Goal: Task Accomplishment & Management: Manage account settings

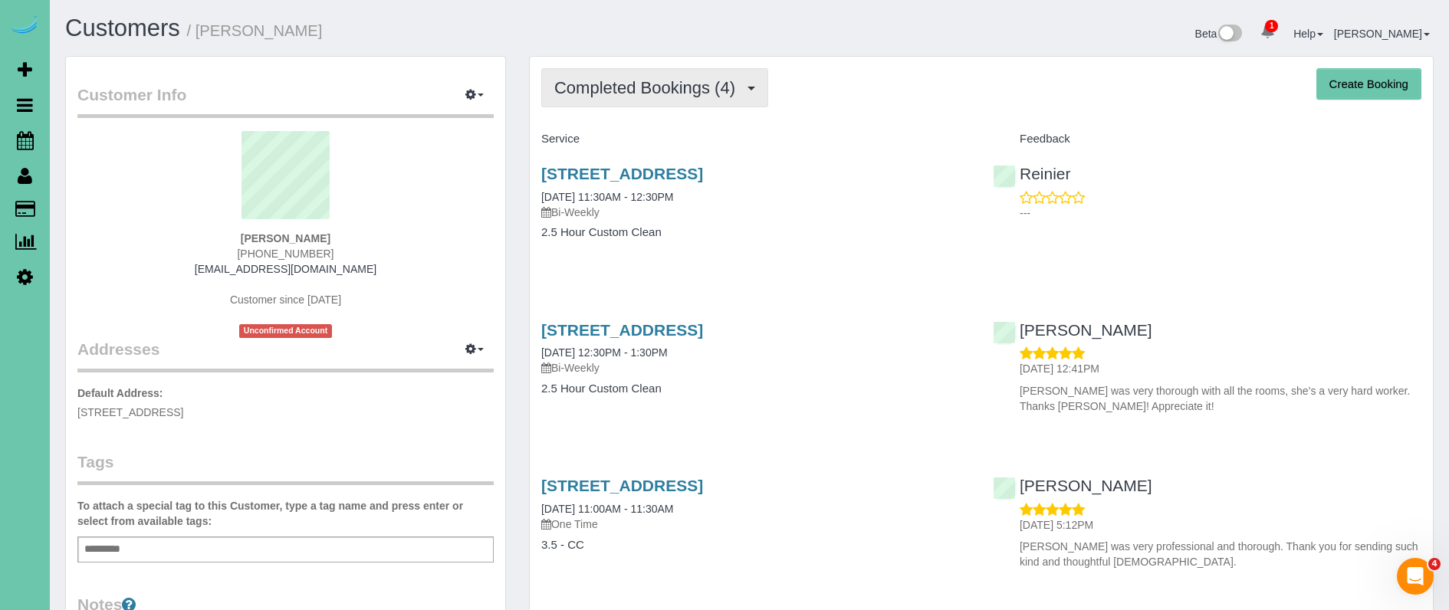
click at [688, 85] on span "Completed Bookings (4)" at bounding box center [648, 87] width 189 height 19
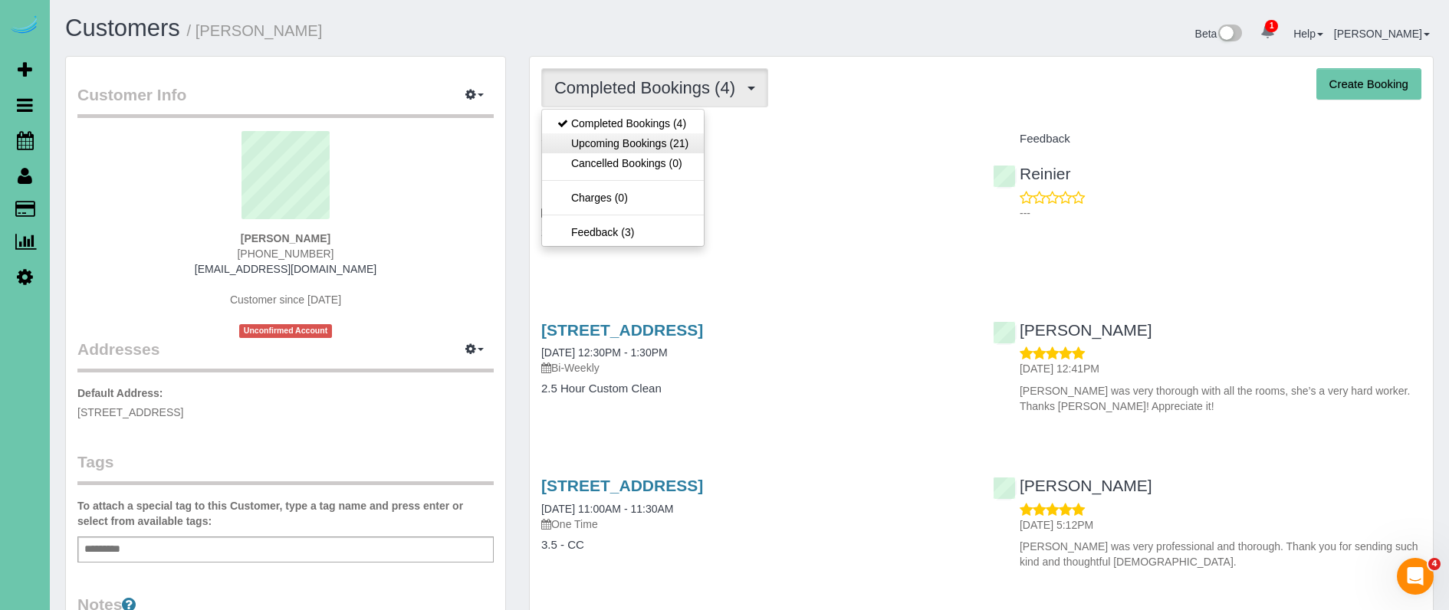
click at [679, 142] on link "Upcoming Bookings (21)" at bounding box center [623, 143] width 162 height 20
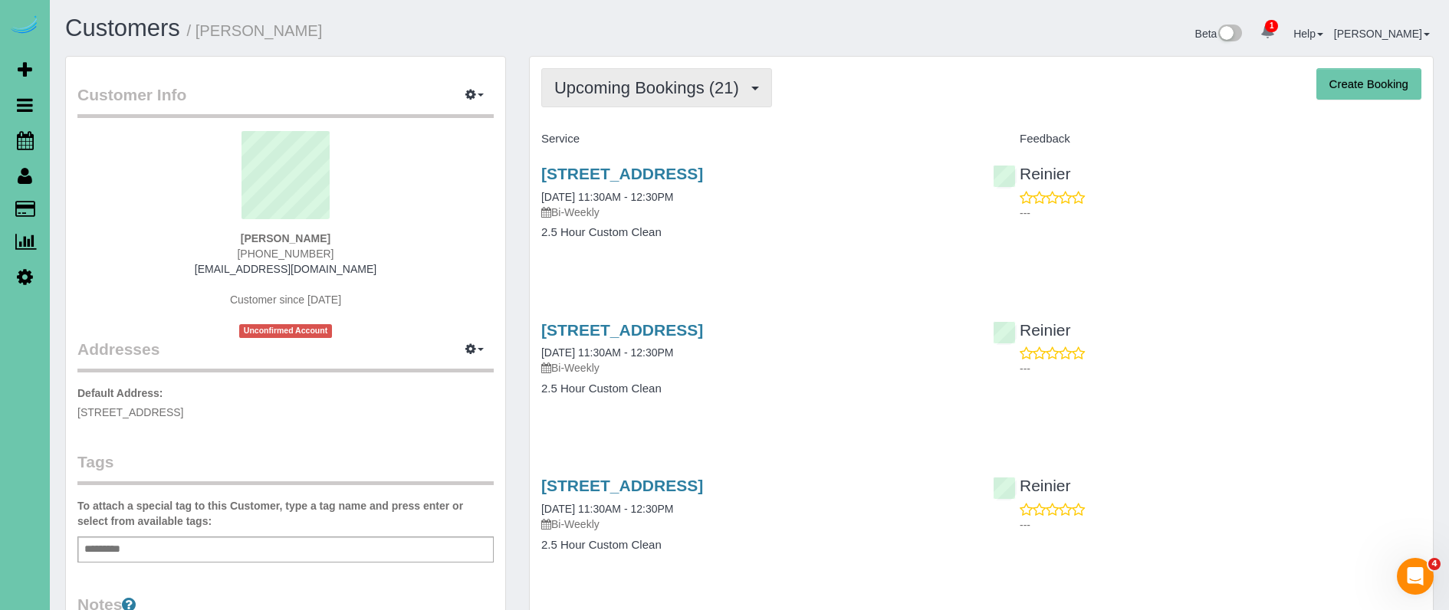
click at [711, 83] on span "Upcoming Bookings (21)" at bounding box center [650, 87] width 192 height 19
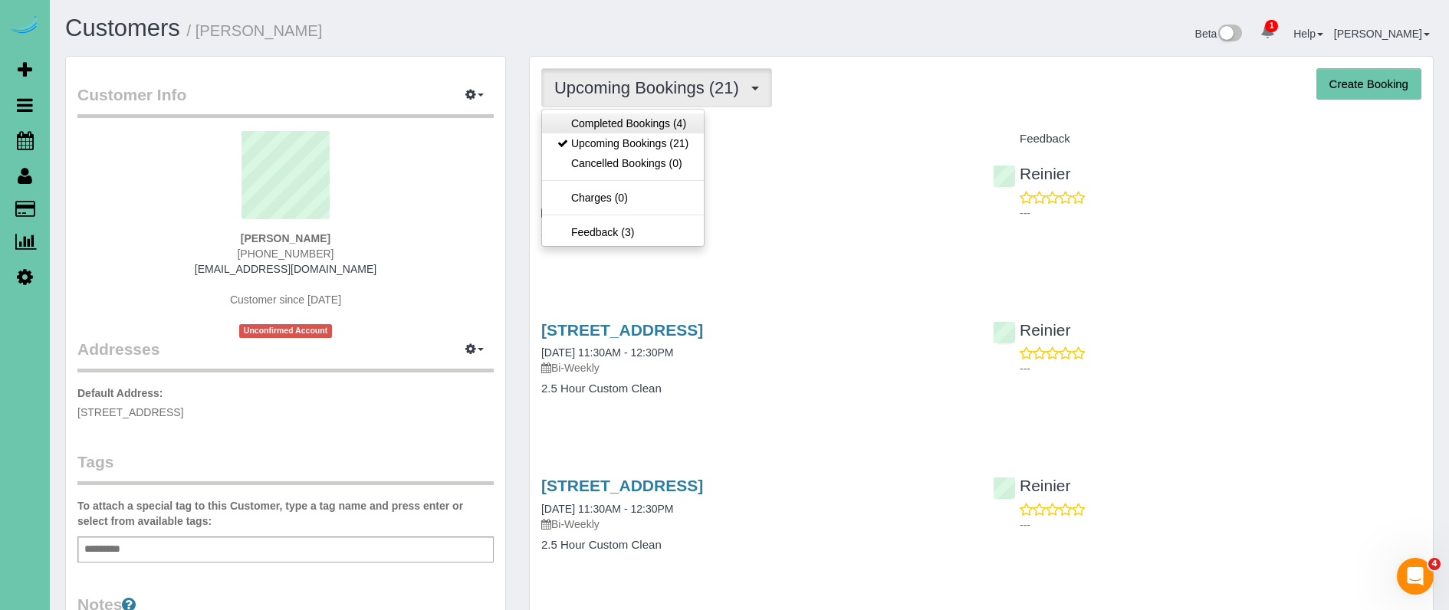
click at [686, 113] on link "Completed Bookings (4)" at bounding box center [623, 123] width 162 height 20
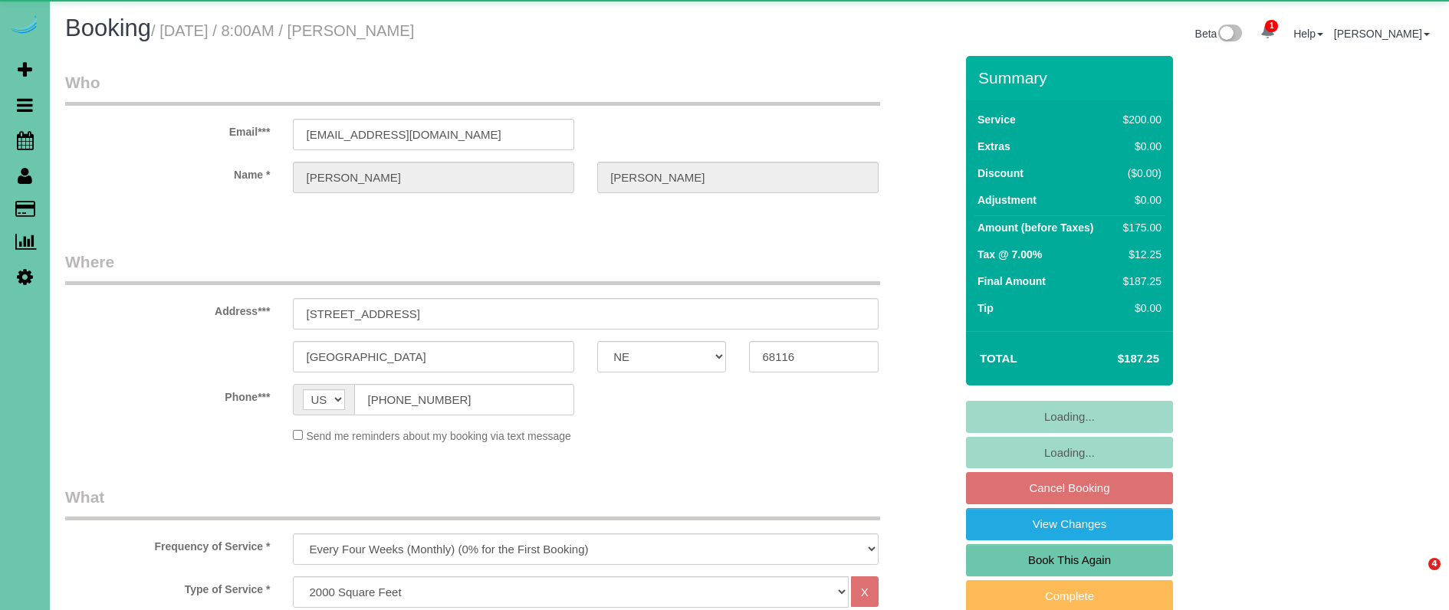
select select "NE"
select select "object:848"
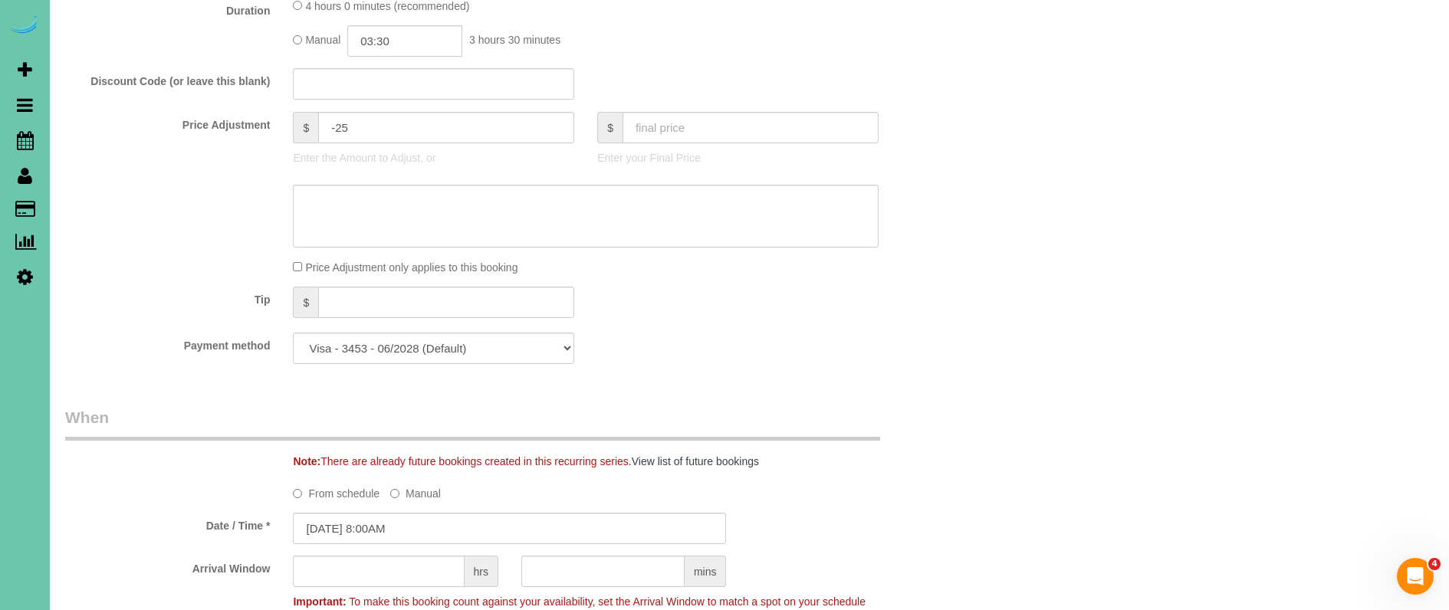
scroll to position [769, 0]
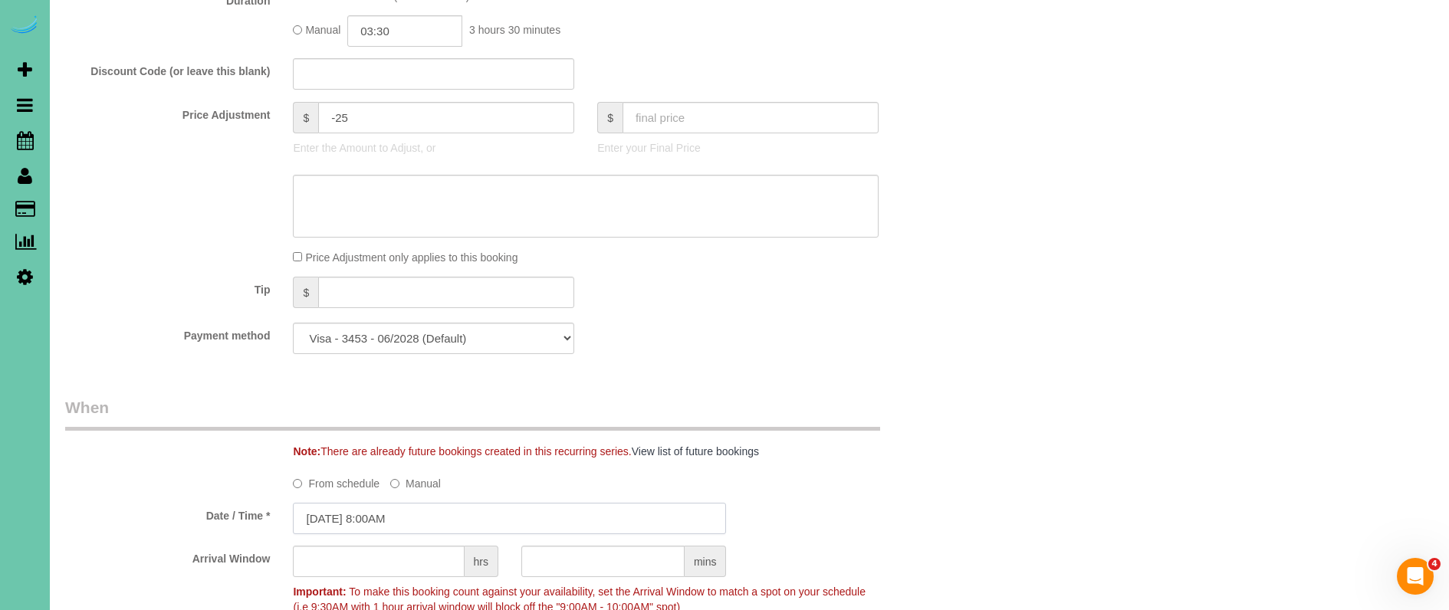
click at [413, 515] on input "09/16/2025 8:00AM" at bounding box center [509, 518] width 433 height 31
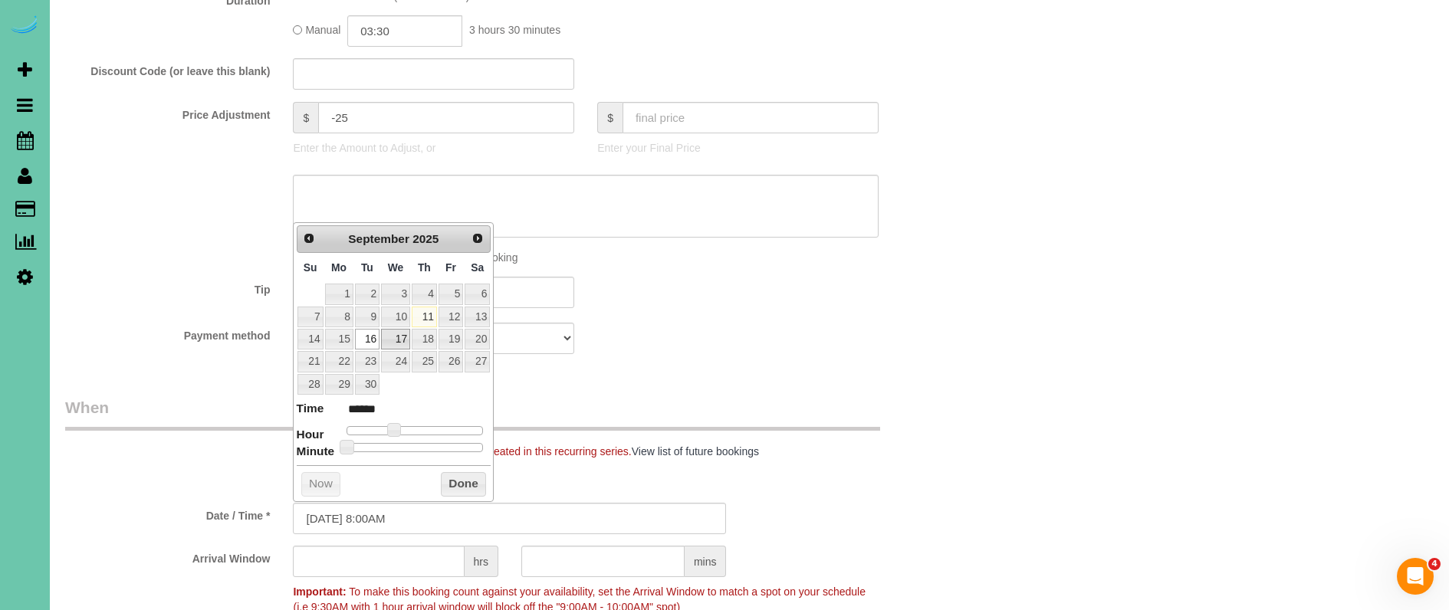
click at [393, 334] on link "17" at bounding box center [395, 339] width 29 height 21
type input "09/17/2025 8:00AM"
click at [472, 483] on button "Done" at bounding box center [463, 484] width 45 height 25
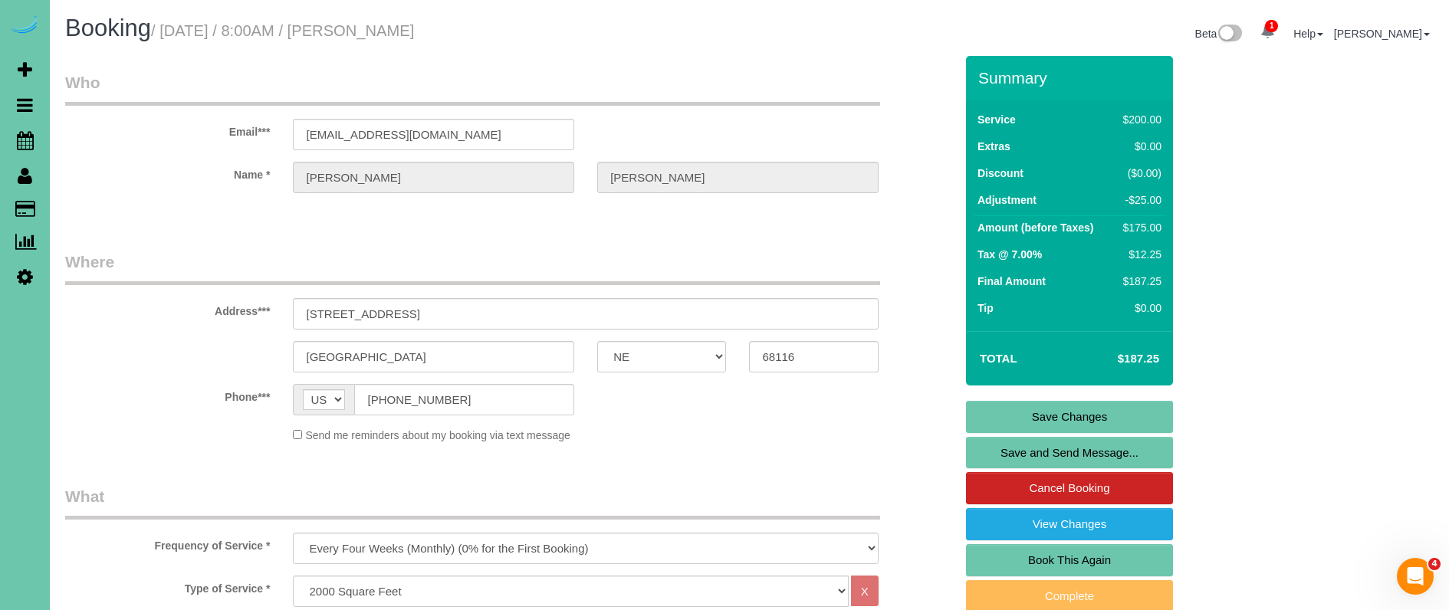
scroll to position [0, 0]
click at [991, 419] on link "Save Changes" at bounding box center [1069, 417] width 207 height 32
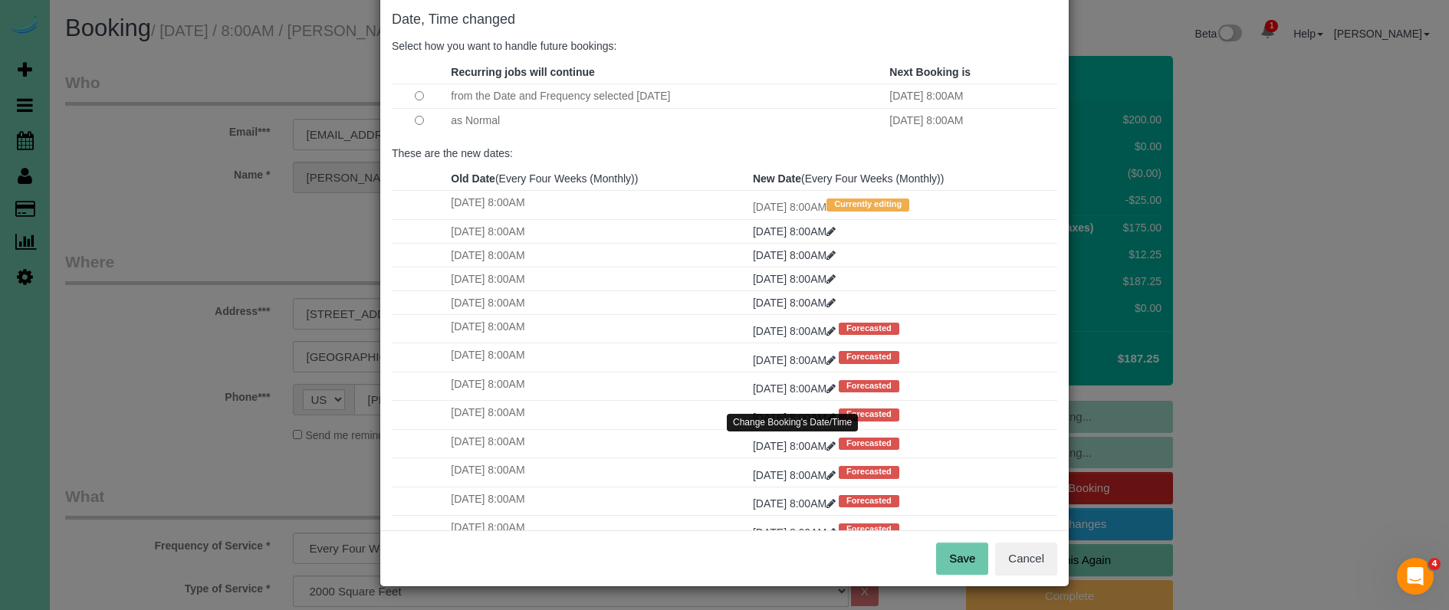
scroll to position [76, 0]
click at [964, 566] on button "Save" at bounding box center [962, 560] width 52 height 32
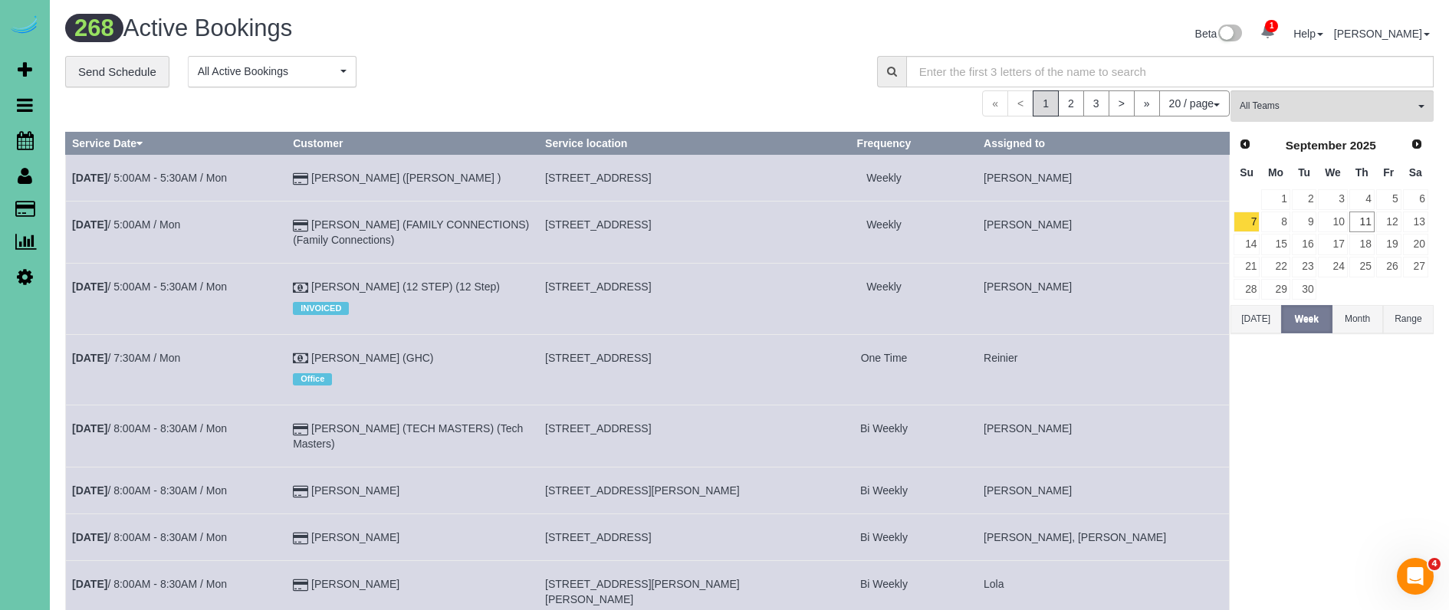
drag, startPoint x: 1125, startPoint y: 28, endPoint x: 1109, endPoint y: 22, distance: 17.0
click at [1125, 28] on div "Beta 1 Your Notifications You have 0 alerts × You have 2 to charge for 09/10/20…" at bounding box center [1098, 35] width 696 height 41
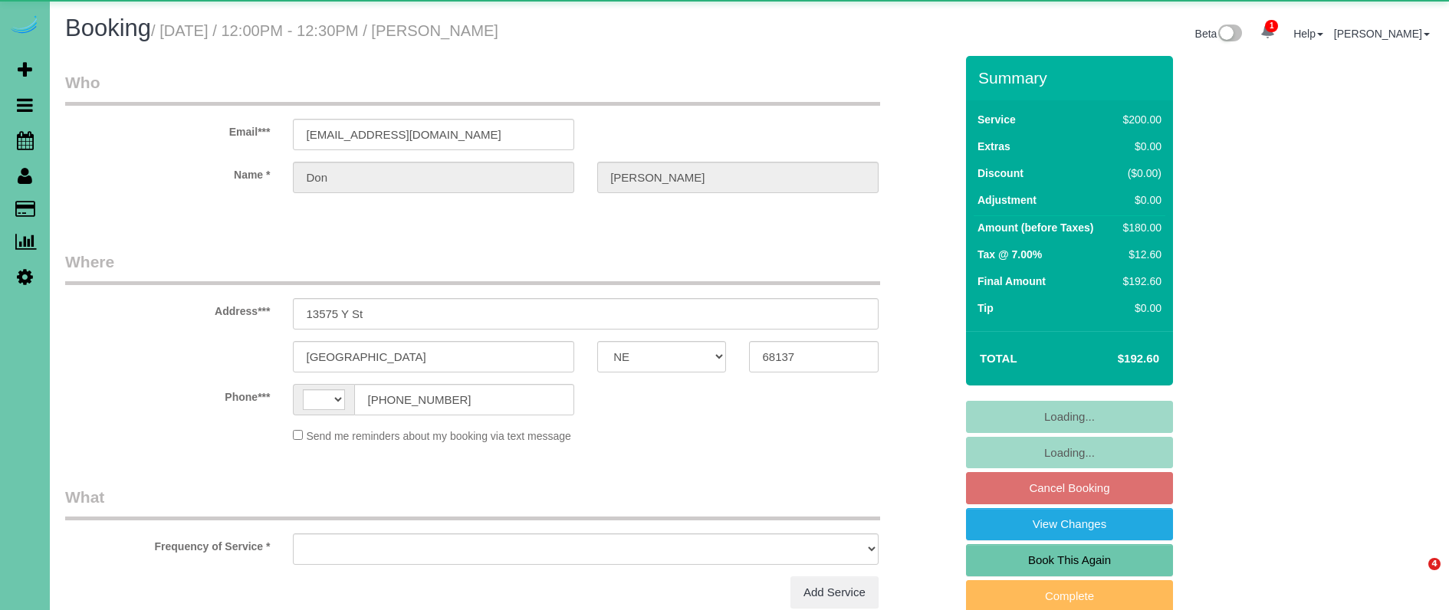
select select "NE"
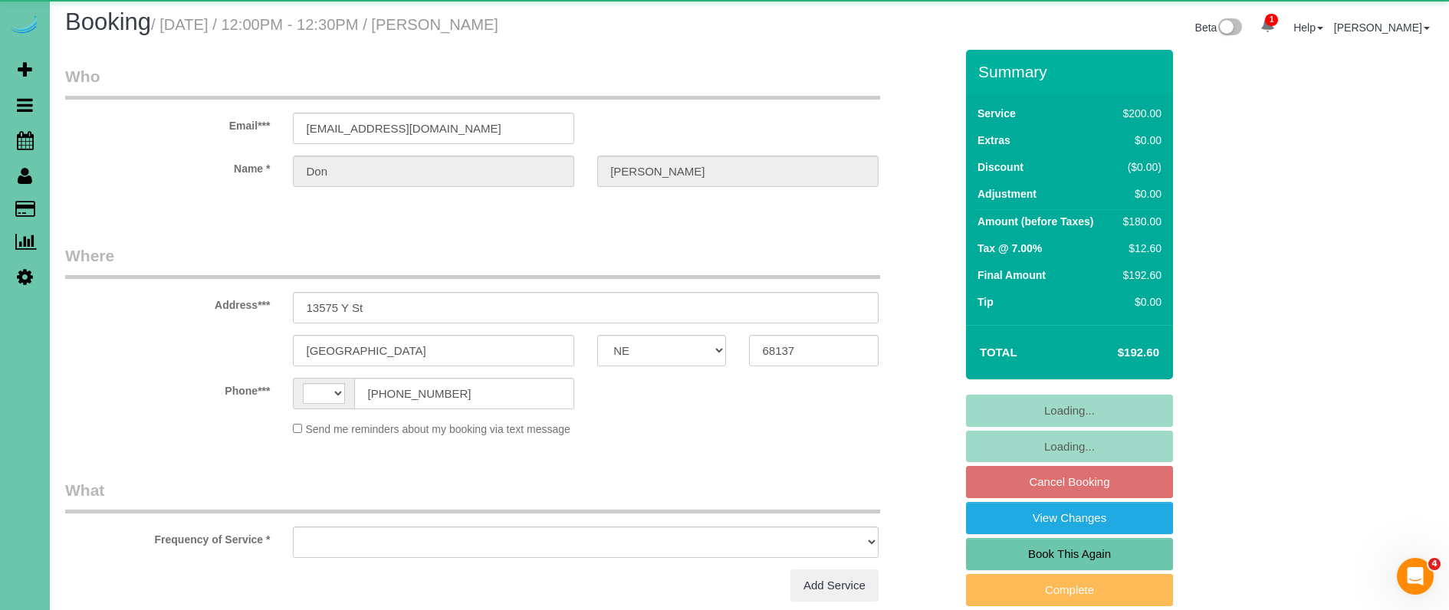
scroll to position [75, 0]
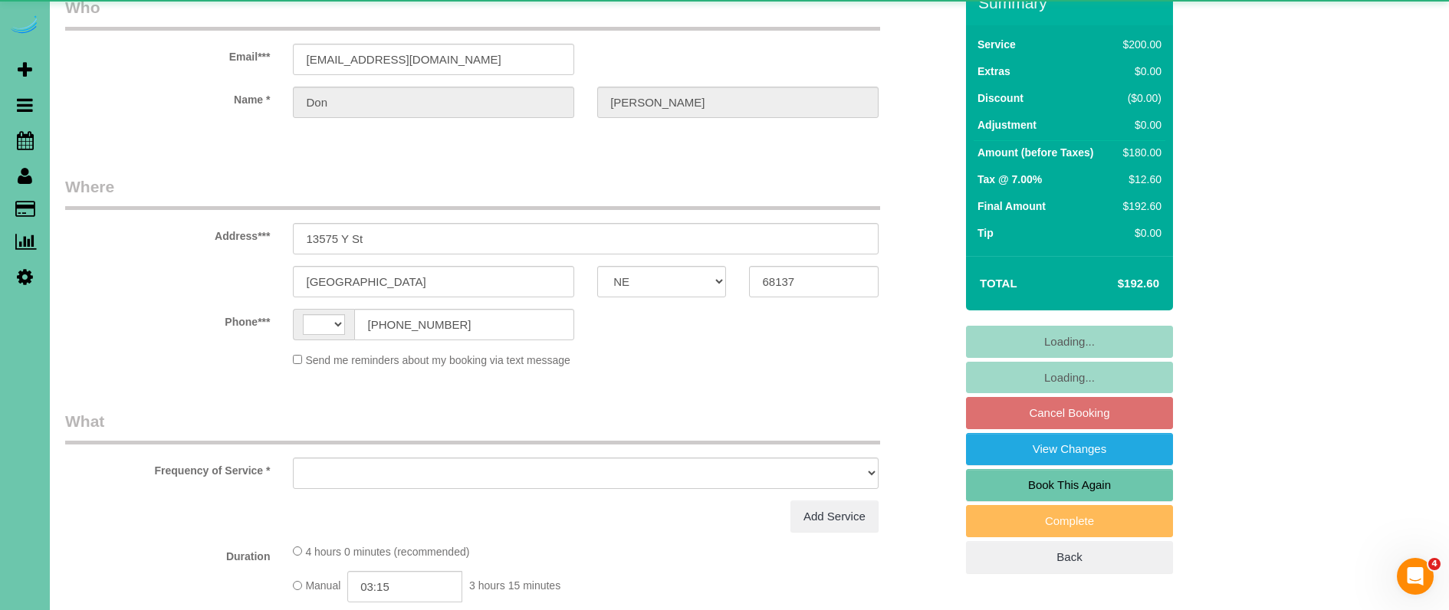
select select "string:US"
select select "object:846"
select select "string:fspay-b1ed99c8-5a0e-4a90-b781-d0adbf24a4f5"
select select "number:36"
select select "number:42"
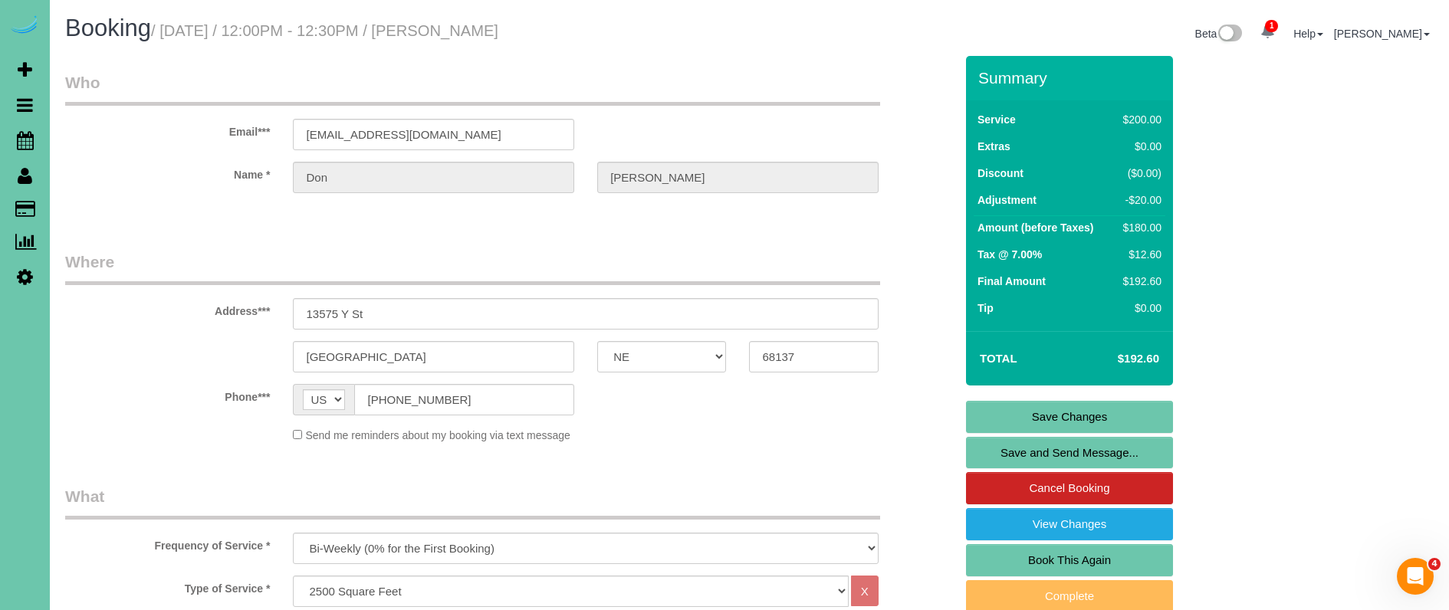
scroll to position [0, 0]
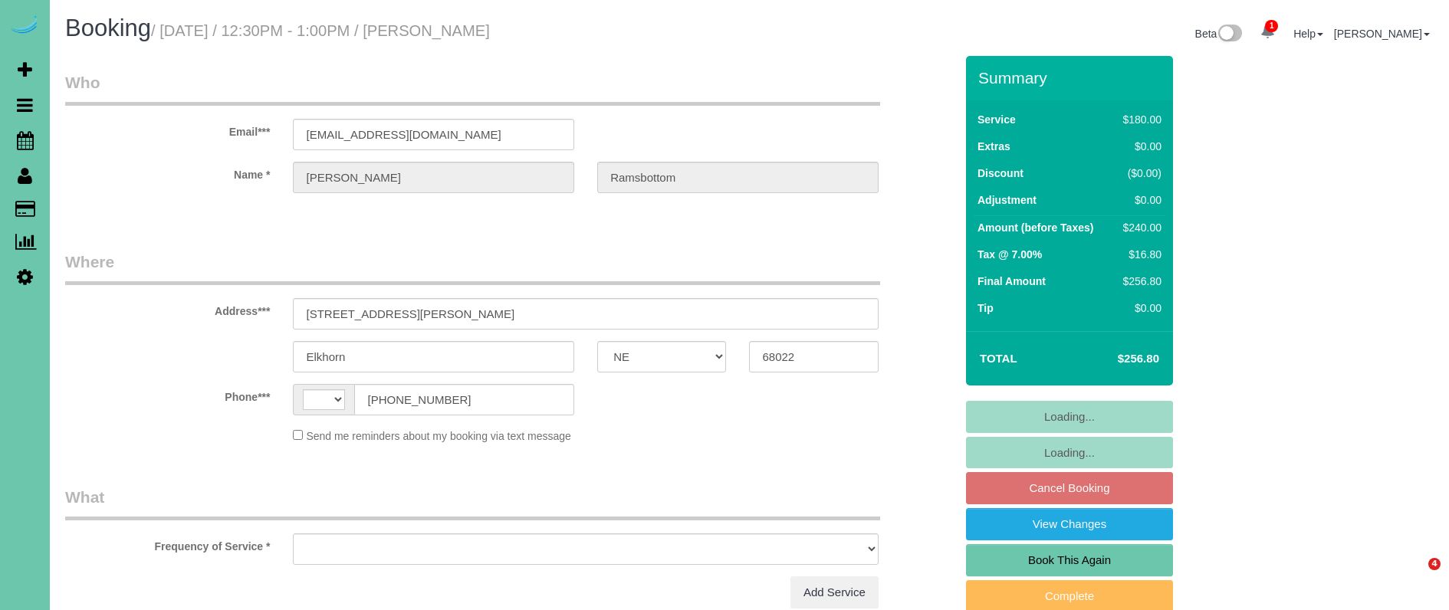
select select "NE"
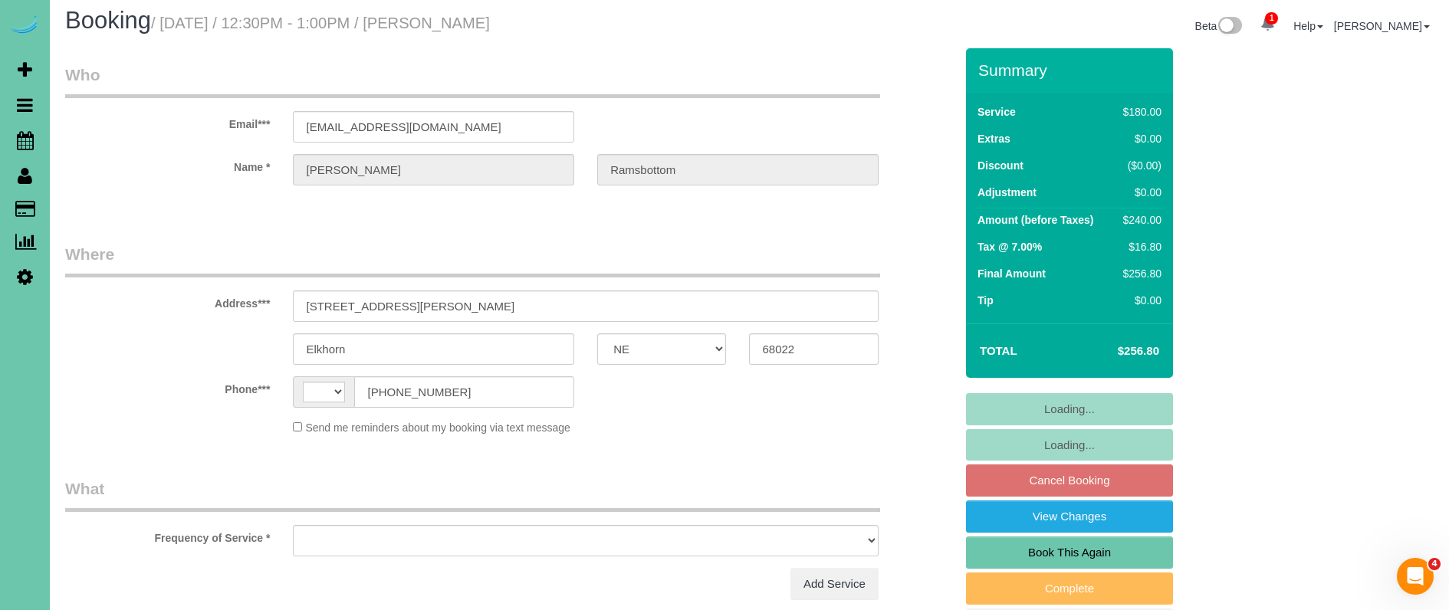
select select "string:US"
select select "object:383"
select select "string:fspay-a946beaf-58dd-42fe-ba30-2e7877fc1751"
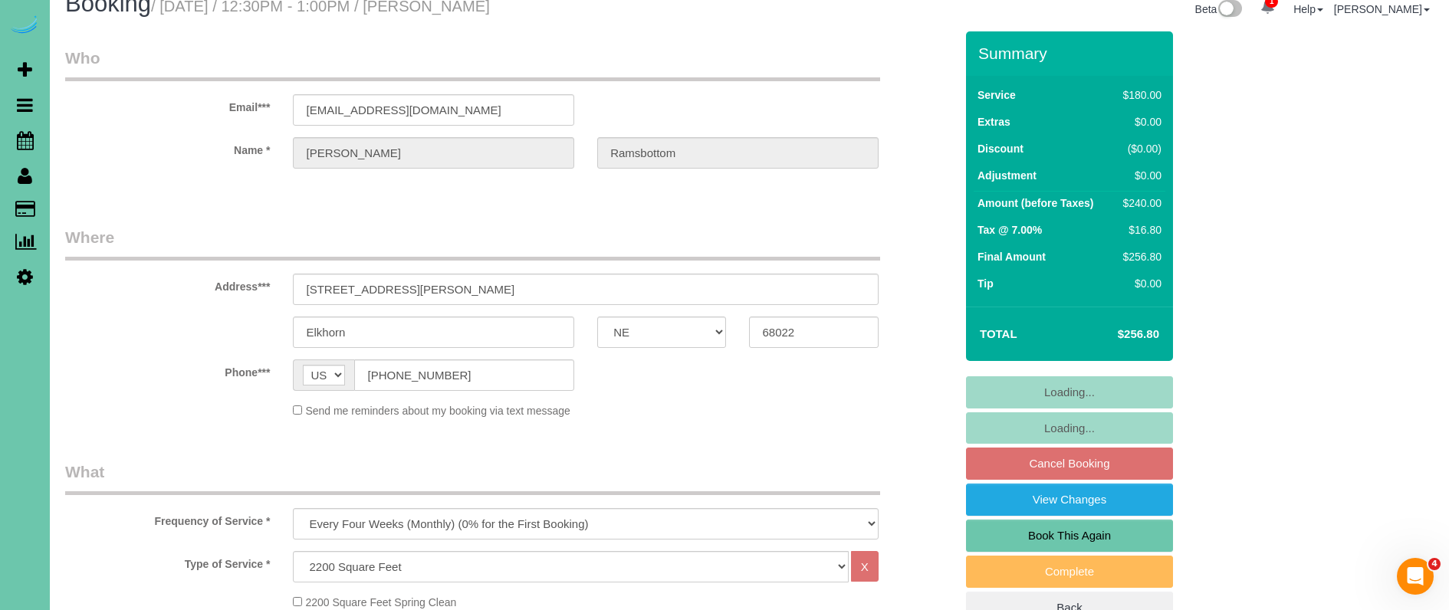
select select "object:919"
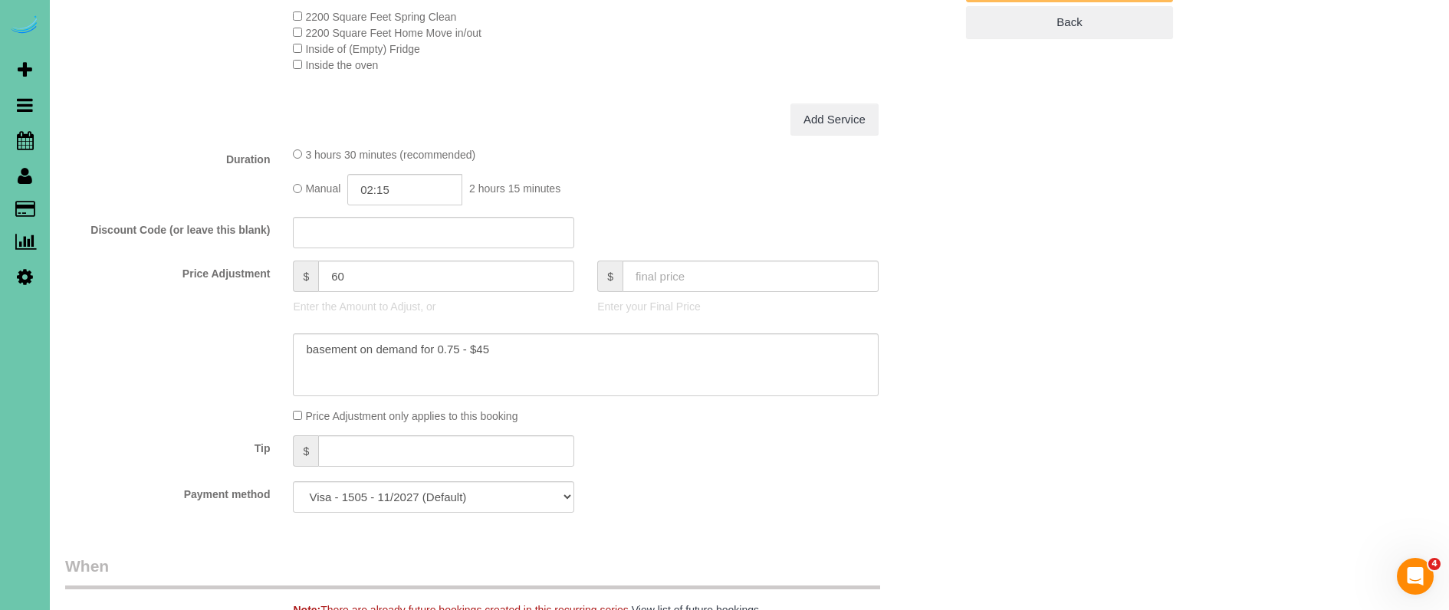
scroll to position [623, 0]
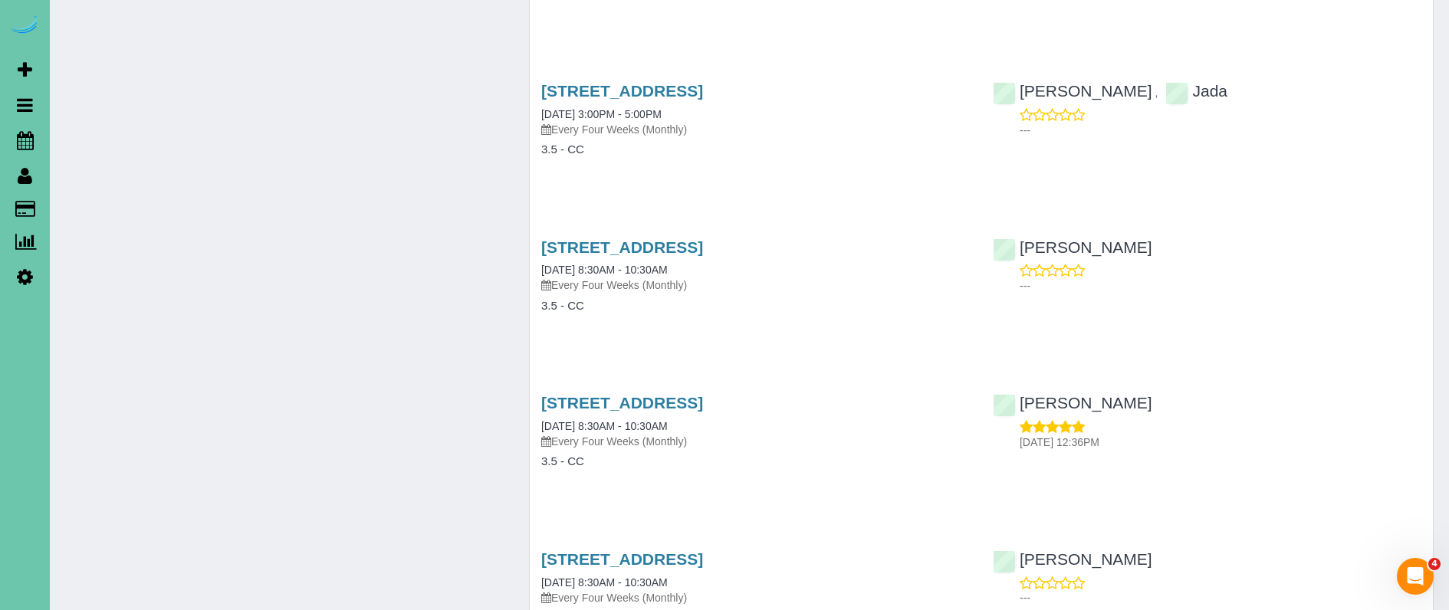
scroll to position [2434, 0]
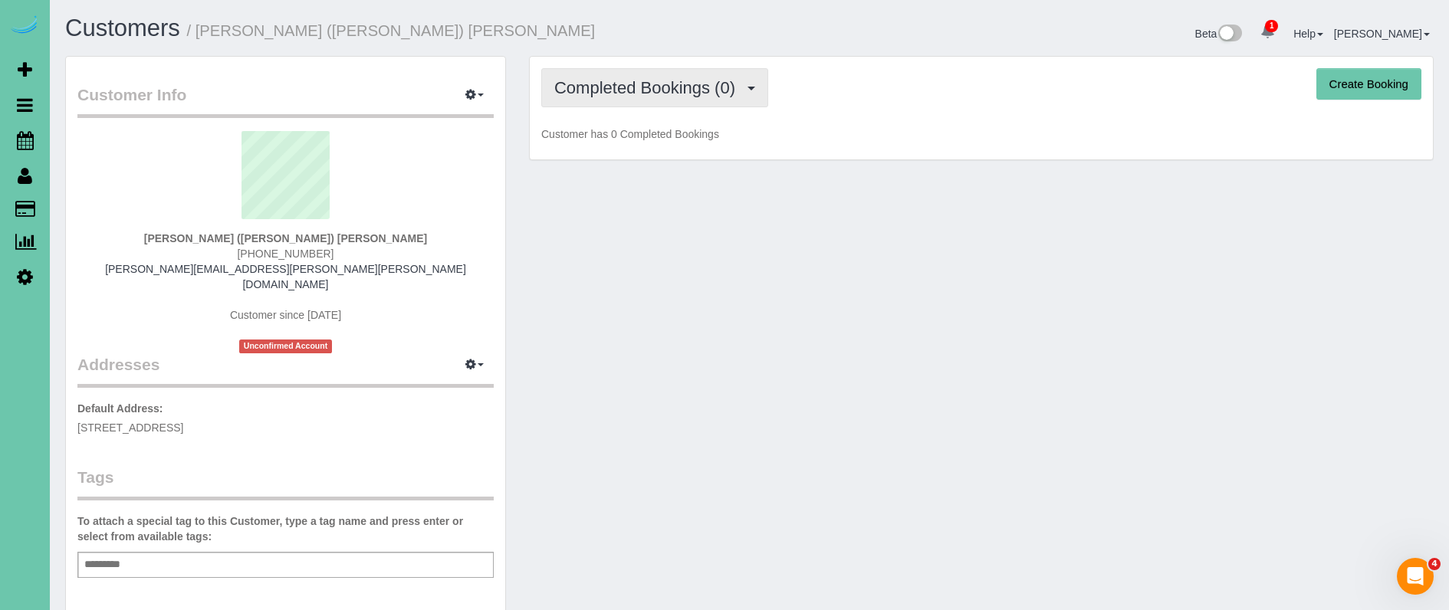
click at [611, 104] on button "Completed Bookings (0)" at bounding box center [654, 87] width 227 height 39
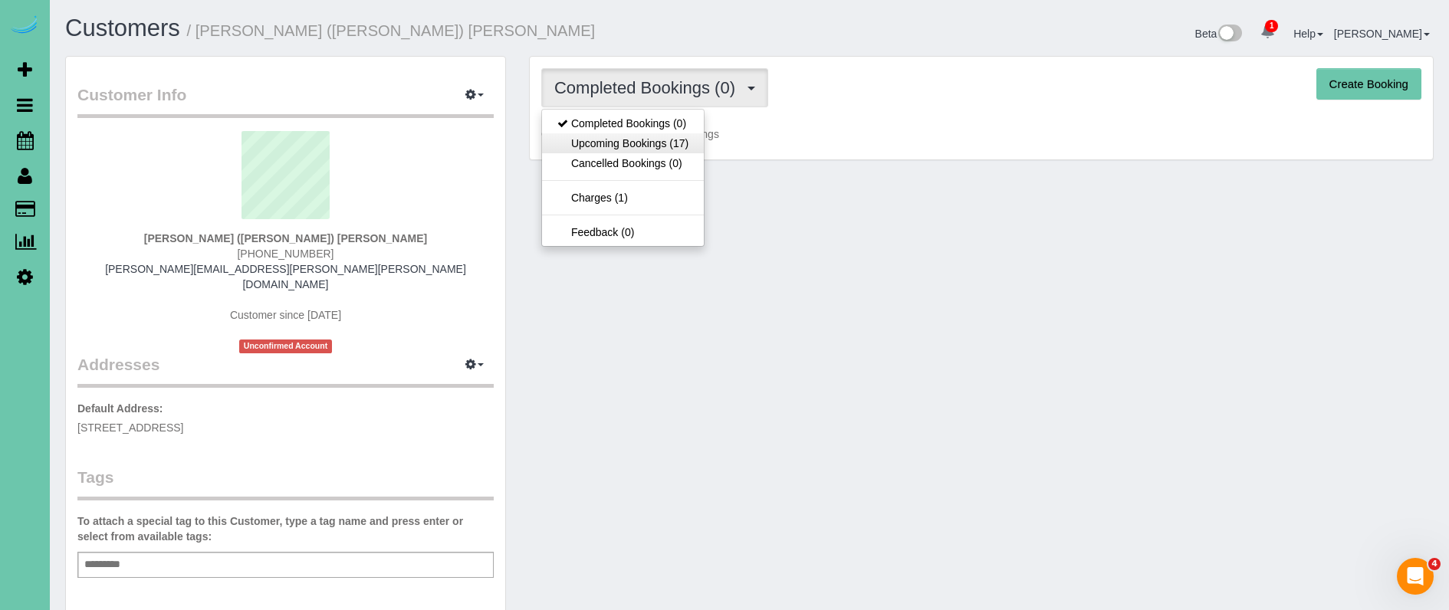
click at [647, 148] on link "Upcoming Bookings (17)" at bounding box center [623, 143] width 162 height 20
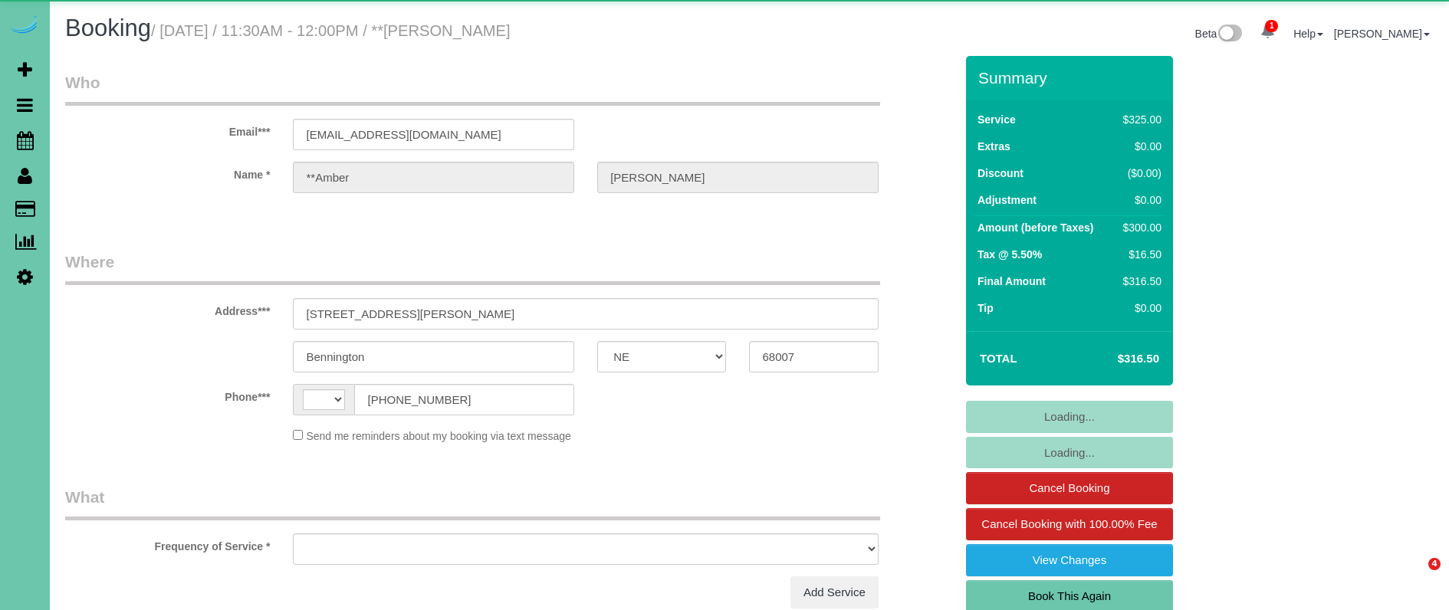
select select "NE"
select select "string:[GEOGRAPHIC_DATA]"
select select "object:667"
select select "string:fspay-f5ebc6c5-b96d-4bb7-9cd6-cddfe15c9d35"
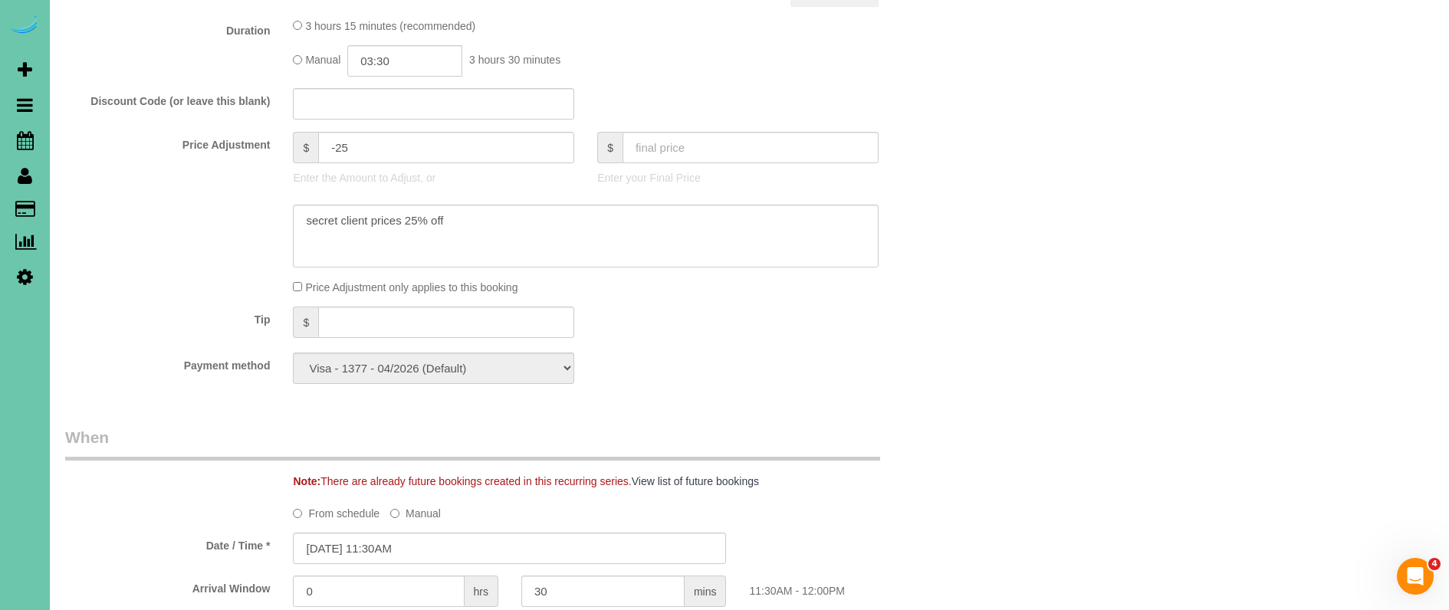
scroll to position [751, 0]
